Goal: Check status: Check status

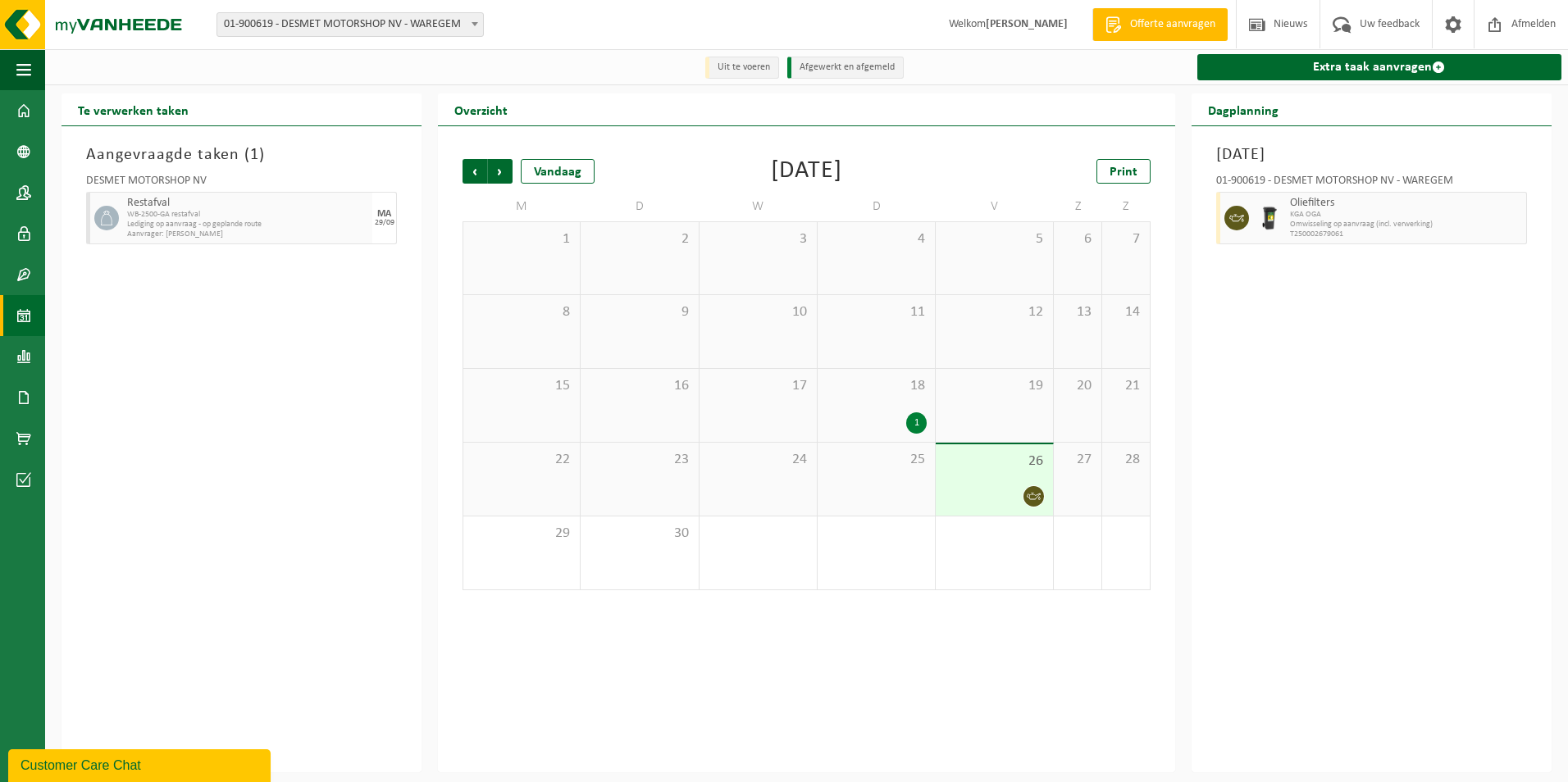
click at [900, 402] on div "18 1" at bounding box center [876, 405] width 117 height 73
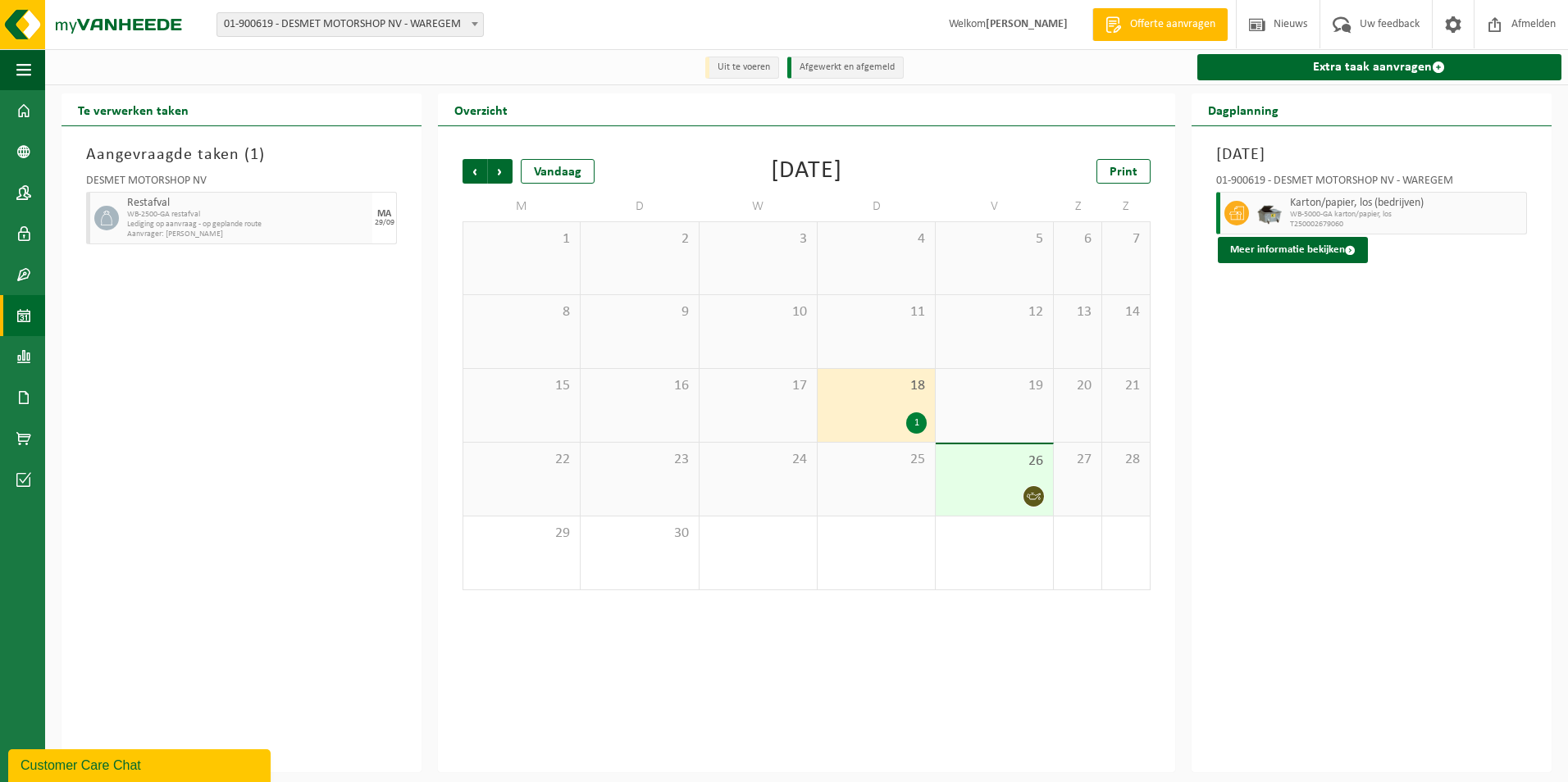
click at [997, 489] on div at bounding box center [994, 496] width 100 height 22
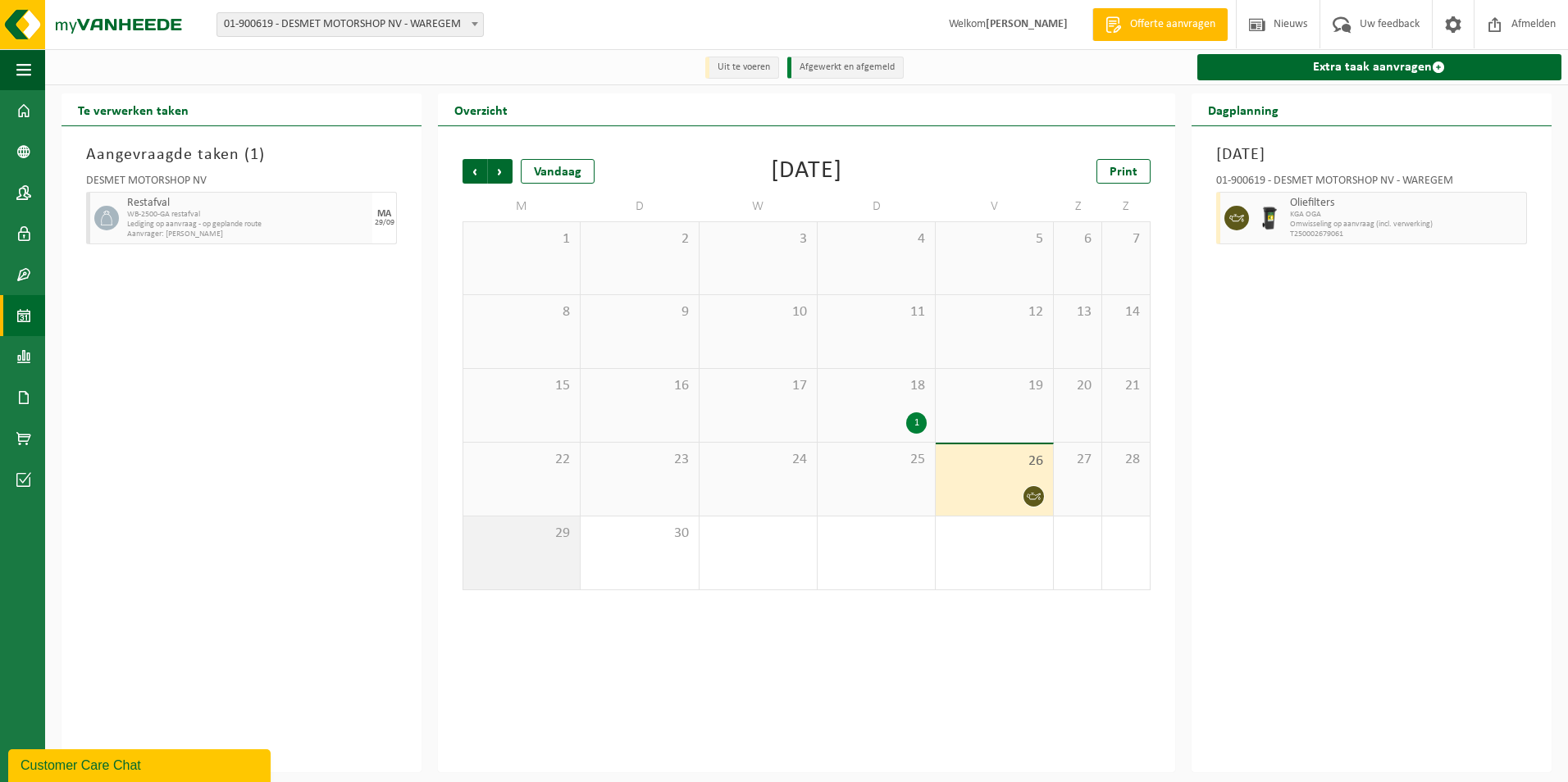
click at [528, 558] on div "29" at bounding box center [521, 553] width 116 height 73
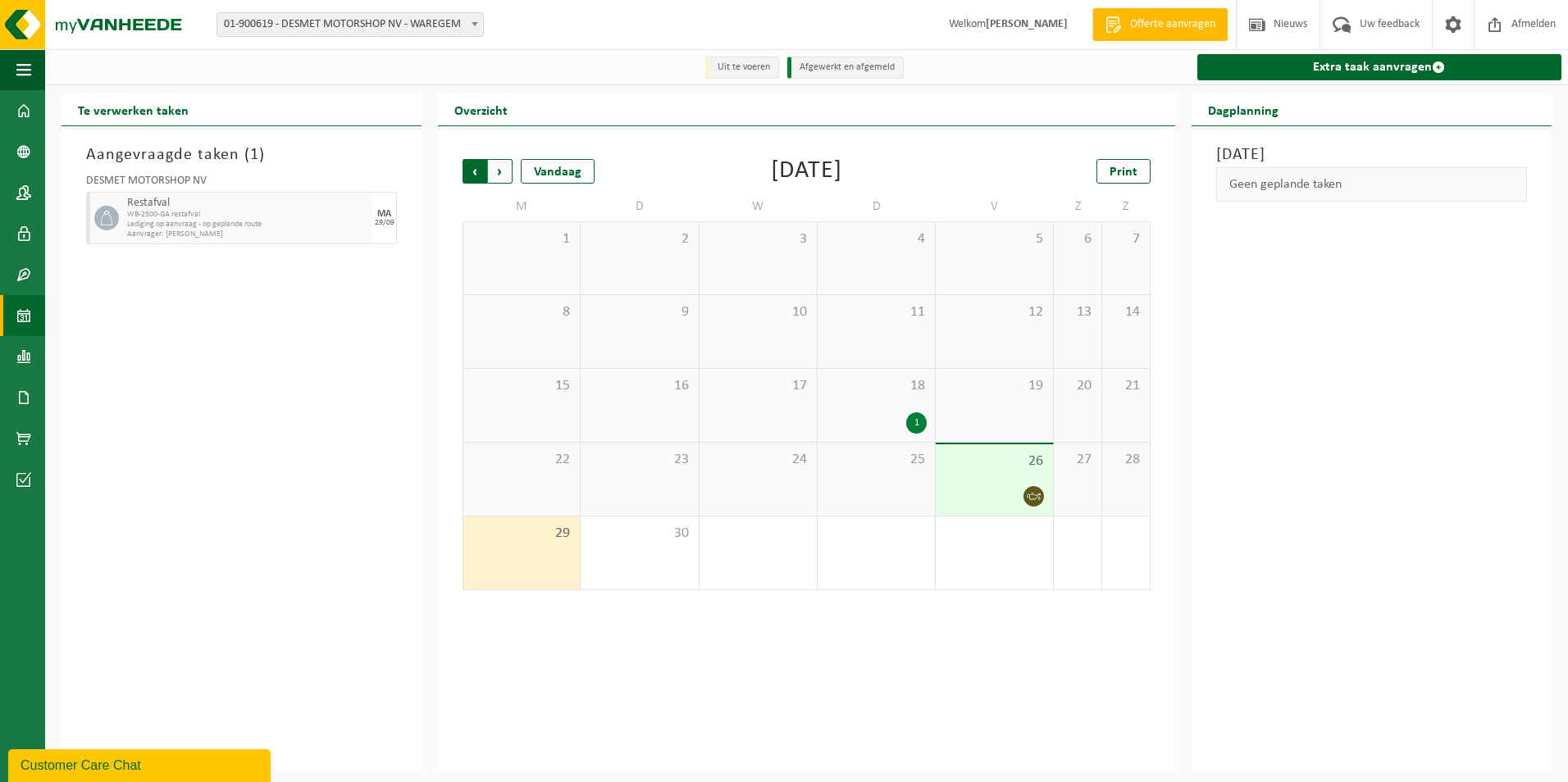
click at [502, 171] on span "Volgende" at bounding box center [499, 171] width 24 height 24
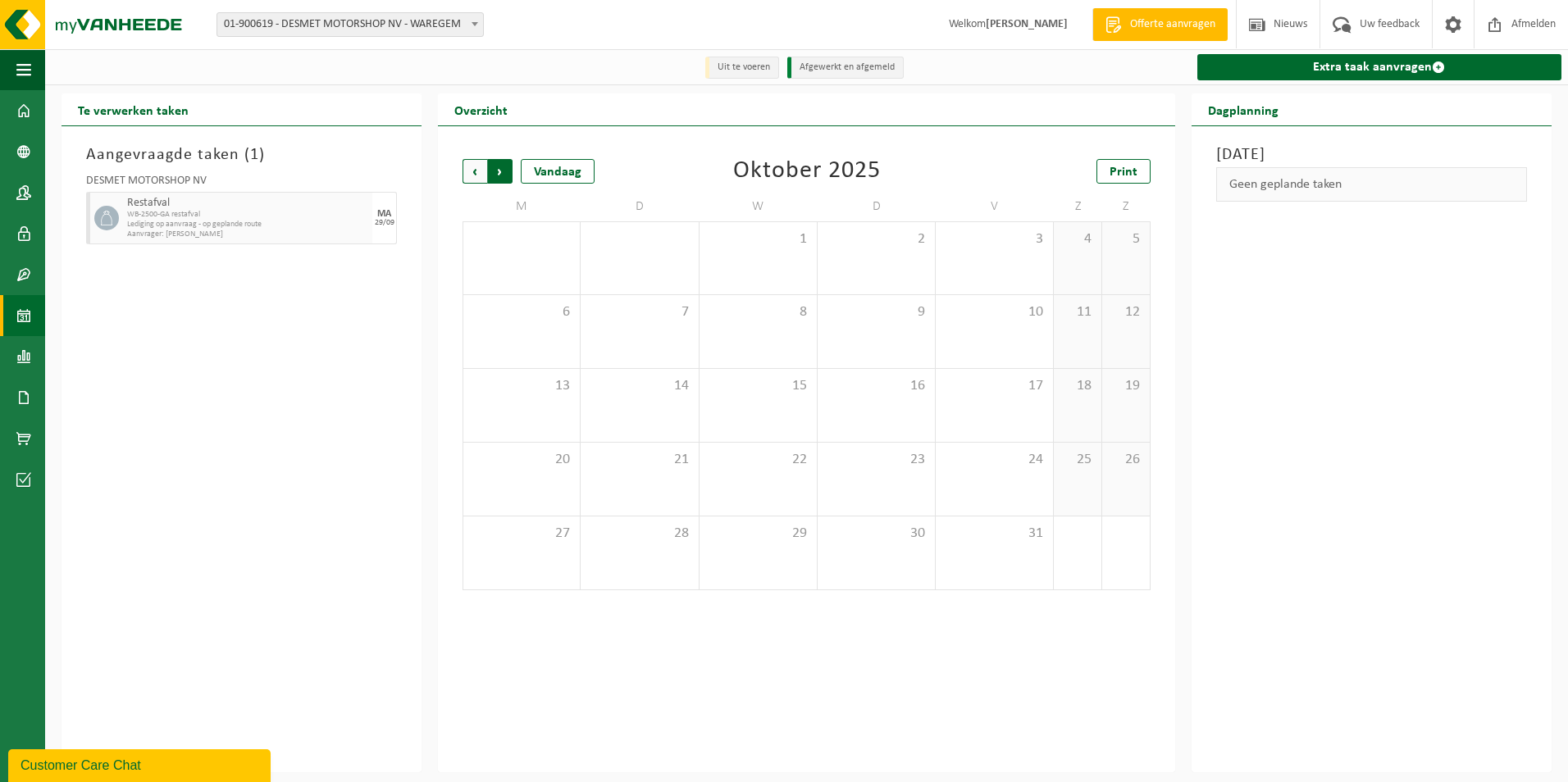
click at [476, 176] on span "Vorige" at bounding box center [474, 171] width 24 height 24
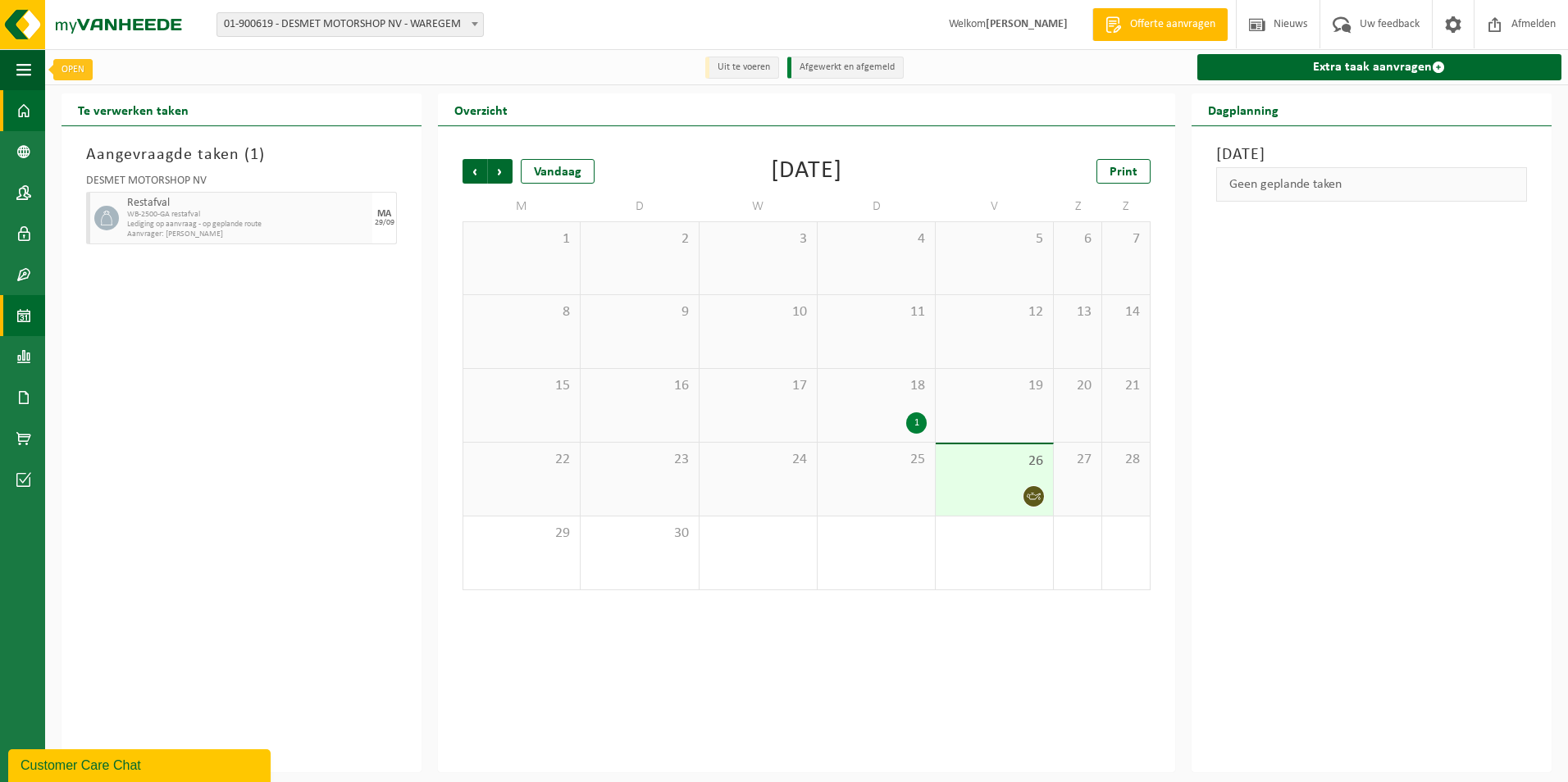
click at [24, 99] on span at bounding box center [23, 110] width 15 height 41
